Goal: Task Accomplishment & Management: Complete application form

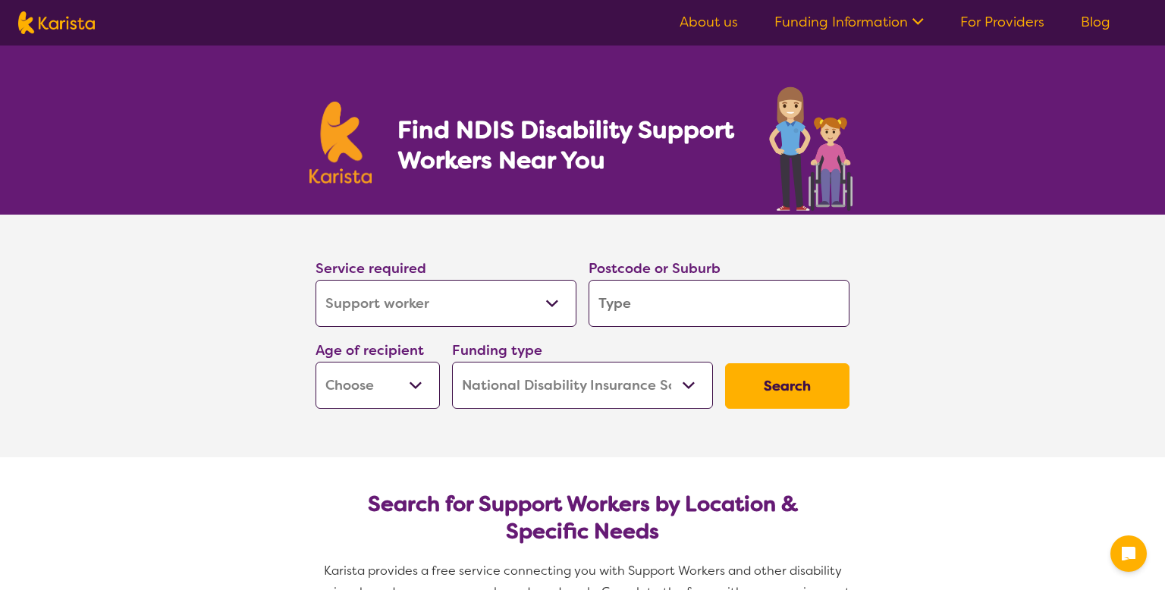
select select "Support worker"
select select "NDIS"
select select "Support worker"
select select "NDIS"
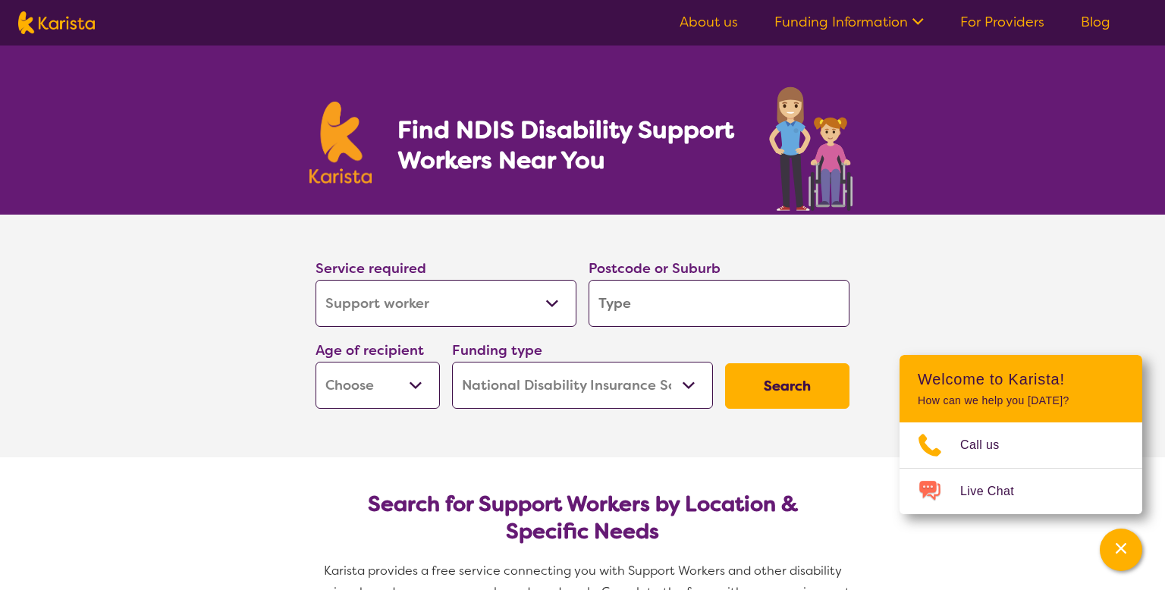
click at [707, 308] on input "search" at bounding box center [719, 303] width 261 height 47
type input "3608"
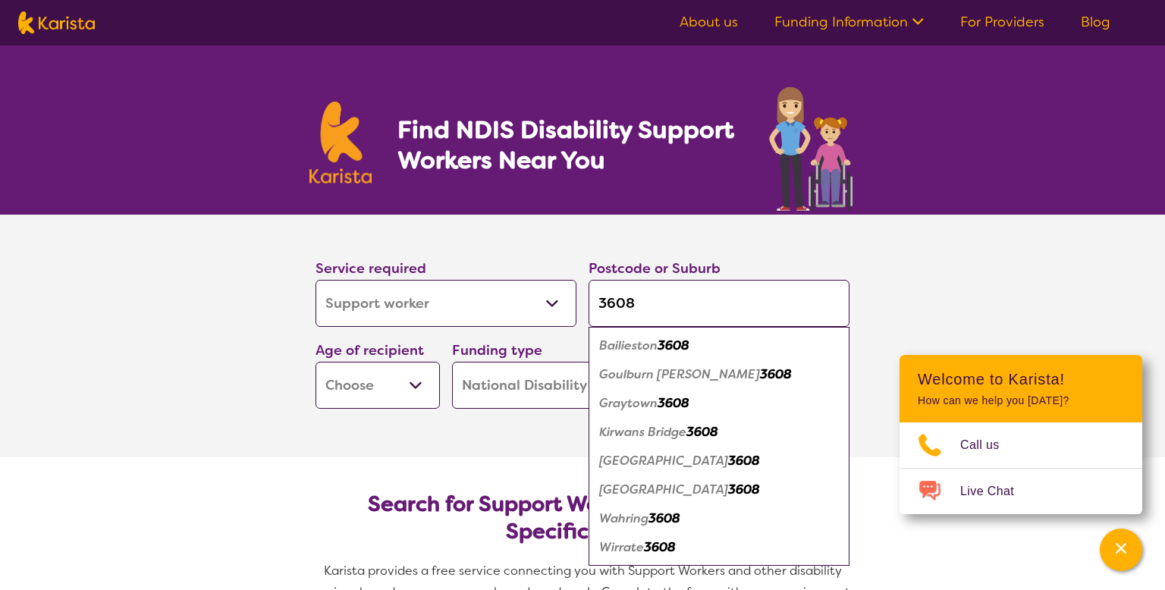
click at [646, 486] on em "[GEOGRAPHIC_DATA]" at bounding box center [663, 490] width 129 height 16
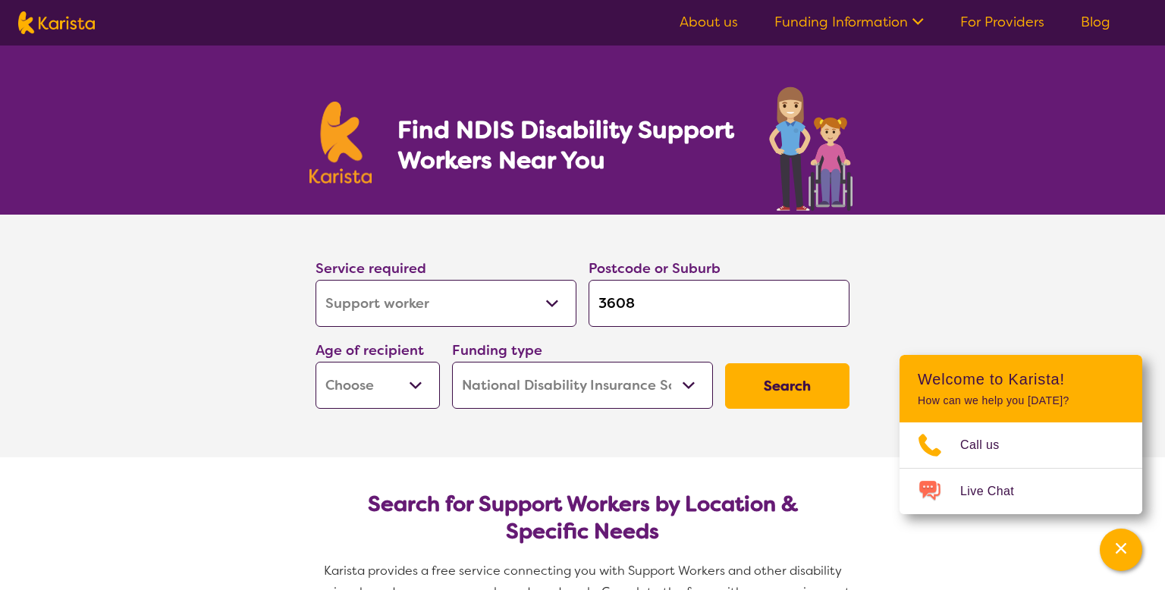
click at [551, 300] on select "Allied Health Assistant Assessment ([MEDICAL_DATA] or [MEDICAL_DATA]) Behaviour…" at bounding box center [445, 303] width 261 height 47
drag, startPoint x: 221, startPoint y: 338, endPoint x: 406, endPoint y: 149, distance: 264.9
click at [221, 336] on section "Service required Allied Health Assistant Assessment ([MEDICAL_DATA] or [MEDICAL…" at bounding box center [582, 336] width 1165 height 243
